Goal: Complete application form

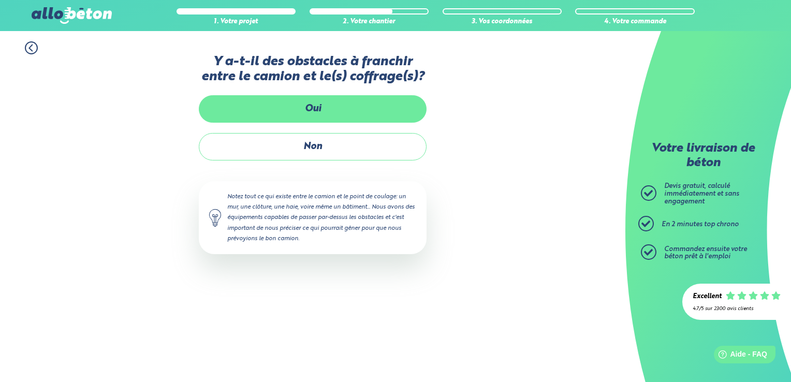
click at [336, 111] on label "Oui" at bounding box center [313, 108] width 228 height 27
click at [0, 0] on input "Oui" at bounding box center [0, 0] width 0 height 0
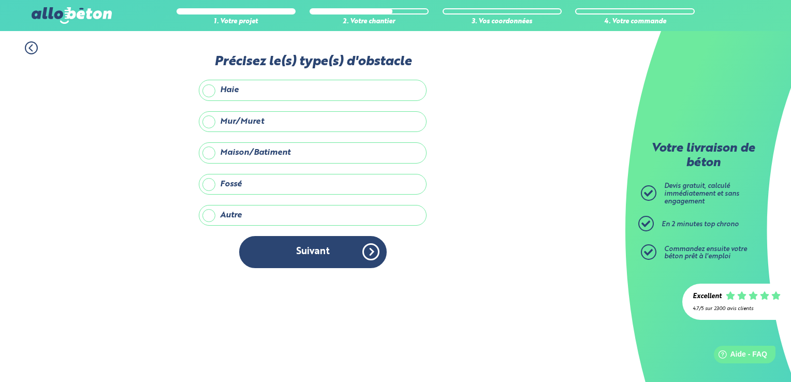
click at [236, 149] on label "Maison/Batiment" at bounding box center [313, 152] width 228 height 21
click at [0, 0] on input "Maison/Batiment" at bounding box center [0, 0] width 0 height 0
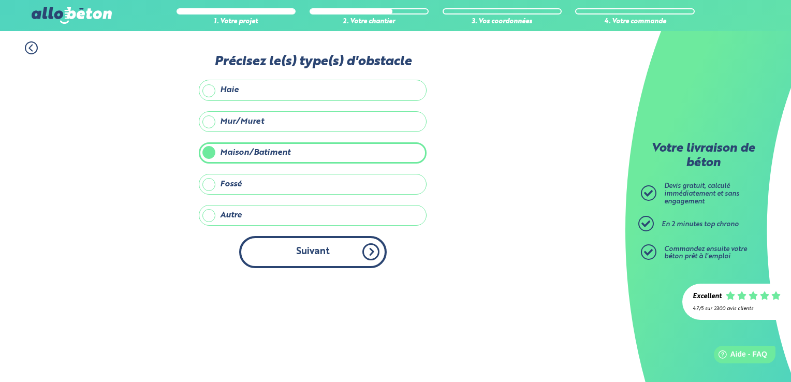
click at [290, 258] on button "Suivant" at bounding box center [313, 252] width 148 height 32
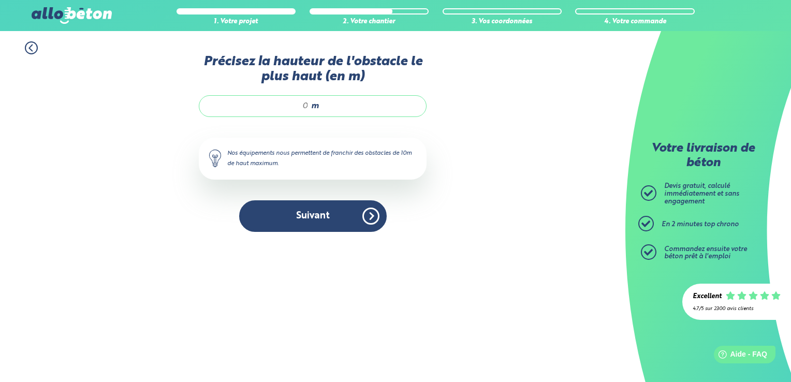
click at [306, 105] on input "Précisez la hauteur de l'obstacle le plus haut (en m)" at bounding box center [259, 106] width 99 height 10
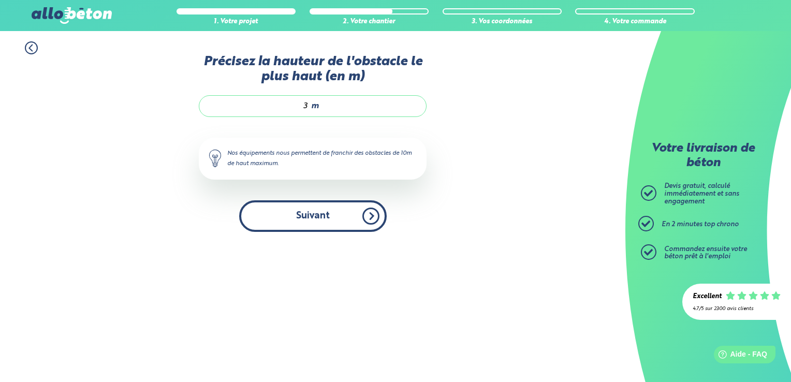
type input "3"
click at [306, 218] on button "Suivant" at bounding box center [313, 216] width 148 height 32
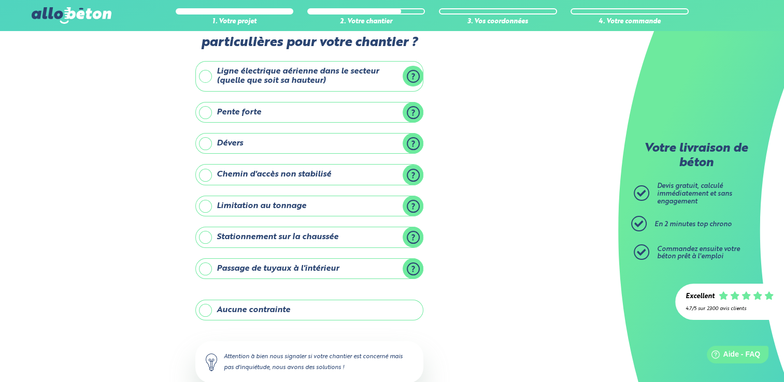
scroll to position [52, 0]
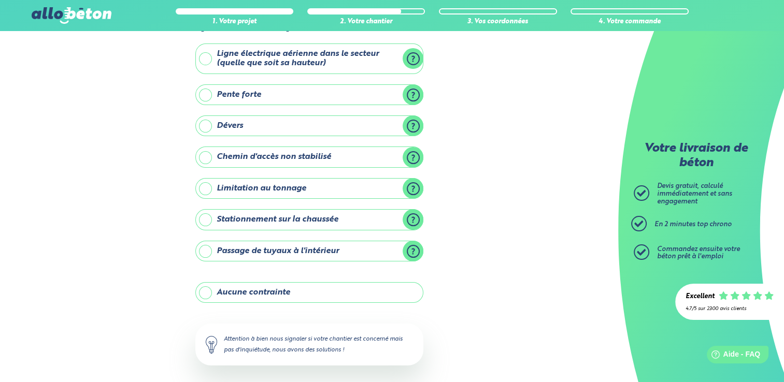
click at [300, 220] on label "Stationnement sur la chaussée" at bounding box center [309, 219] width 228 height 21
click at [0, 0] on input "Stationnement sur la chaussée" at bounding box center [0, 0] width 0 height 0
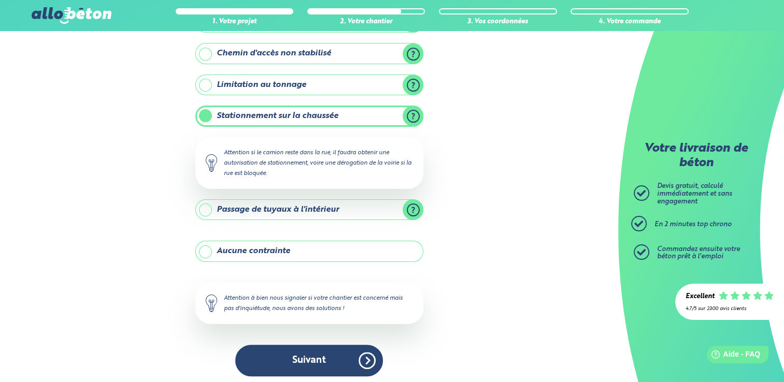
scroll to position [157, 0]
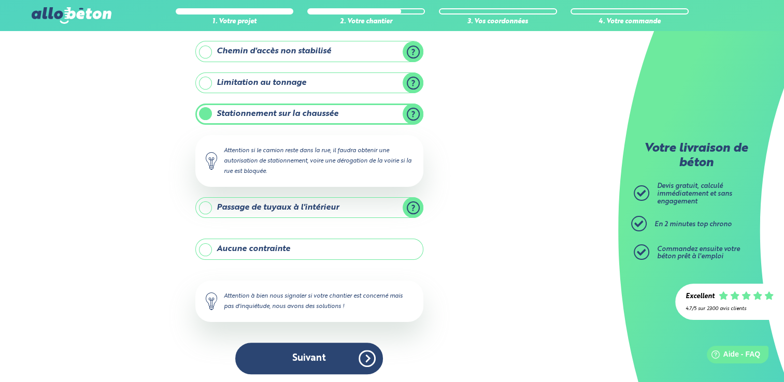
click at [207, 113] on label "Stationnement sur la chaussée" at bounding box center [309, 114] width 228 height 21
click at [0, 0] on input "Stationnement sur la chaussée" at bounding box center [0, 0] width 0 height 0
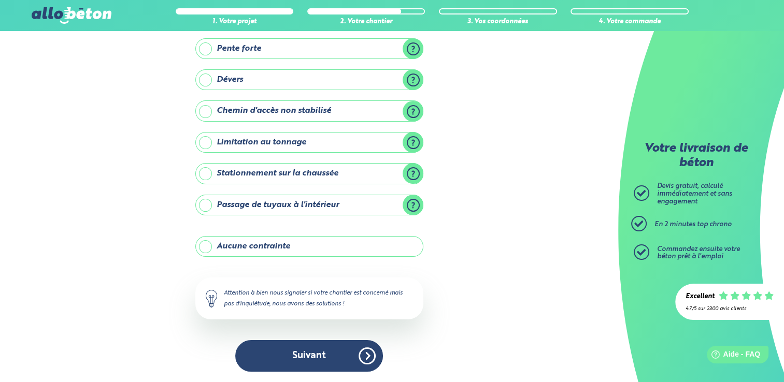
scroll to position [96, 0]
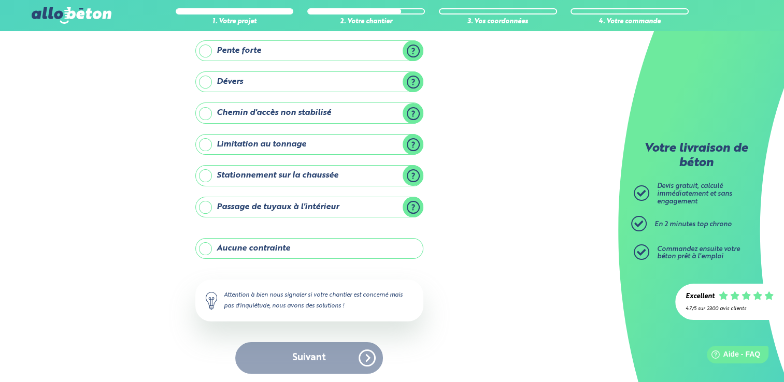
click at [274, 248] on label "Aucune contrainte" at bounding box center [309, 248] width 228 height 21
click at [0, 0] on input "Aucune contrainte" at bounding box center [0, 0] width 0 height 0
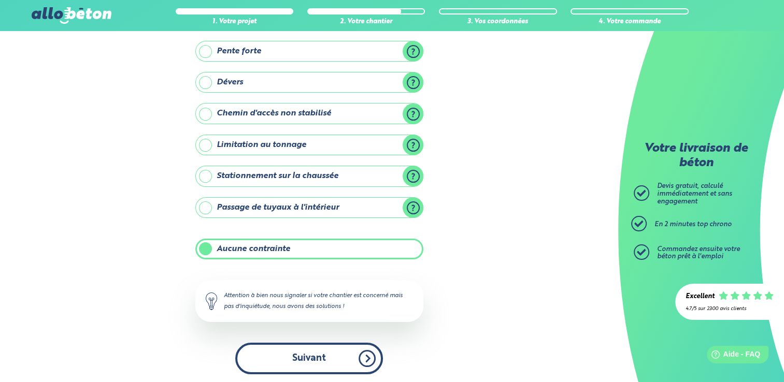
click at [315, 362] on button "Suivant" at bounding box center [309, 359] width 148 height 32
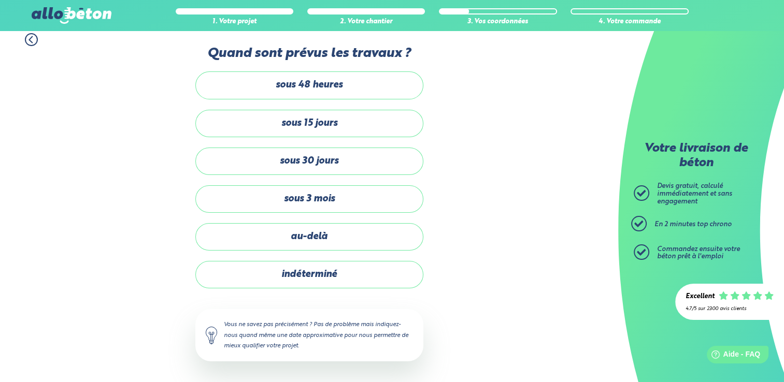
scroll to position [6, 0]
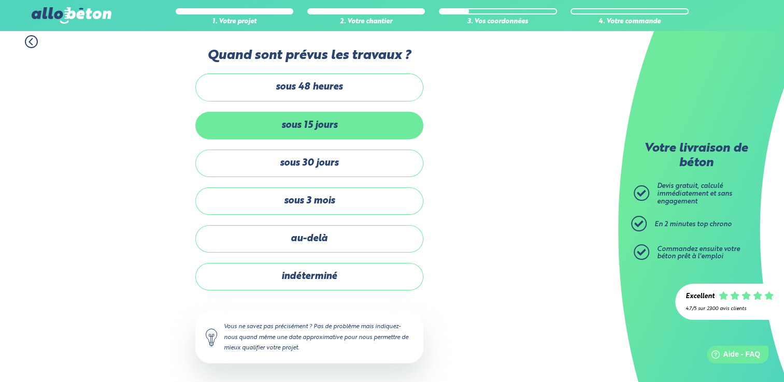
click at [313, 130] on label "sous 15 jours" at bounding box center [309, 125] width 228 height 27
click at [0, 0] on input "sous 15 jours" at bounding box center [0, 0] width 0 height 0
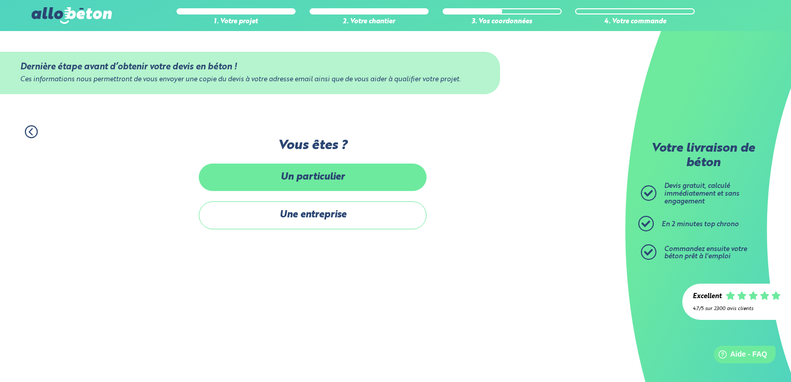
click at [340, 180] on label "Un particulier" at bounding box center [313, 177] width 228 height 27
click at [0, 0] on input "Un particulier" at bounding box center [0, 0] width 0 height 0
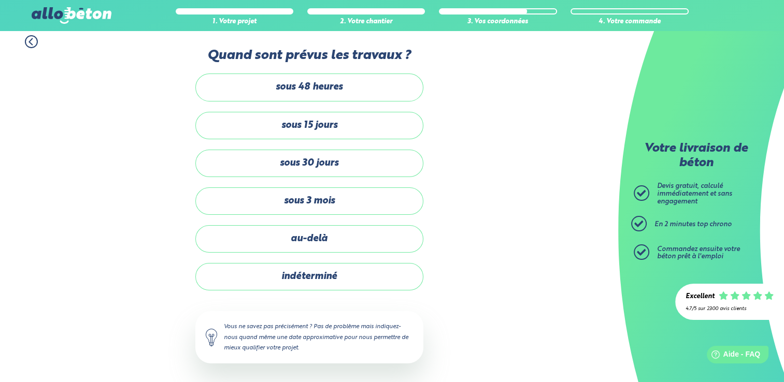
scroll to position [95, 0]
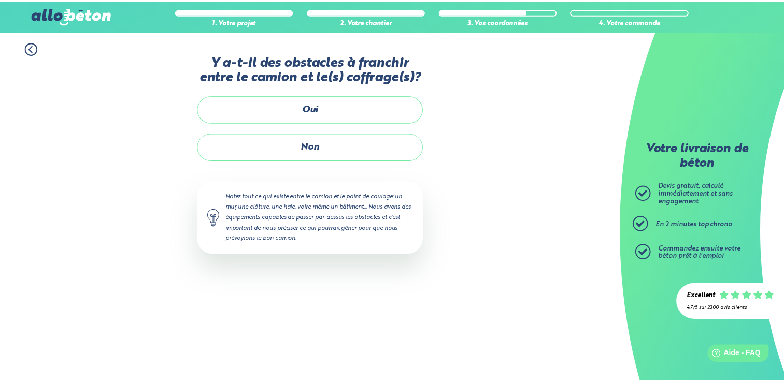
scroll to position [83, 0]
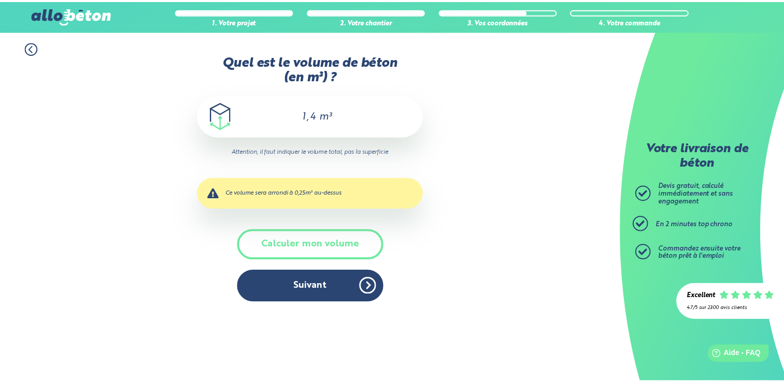
scroll to position [106, 0]
